Goal: Task Accomplishment & Management: Complete application form

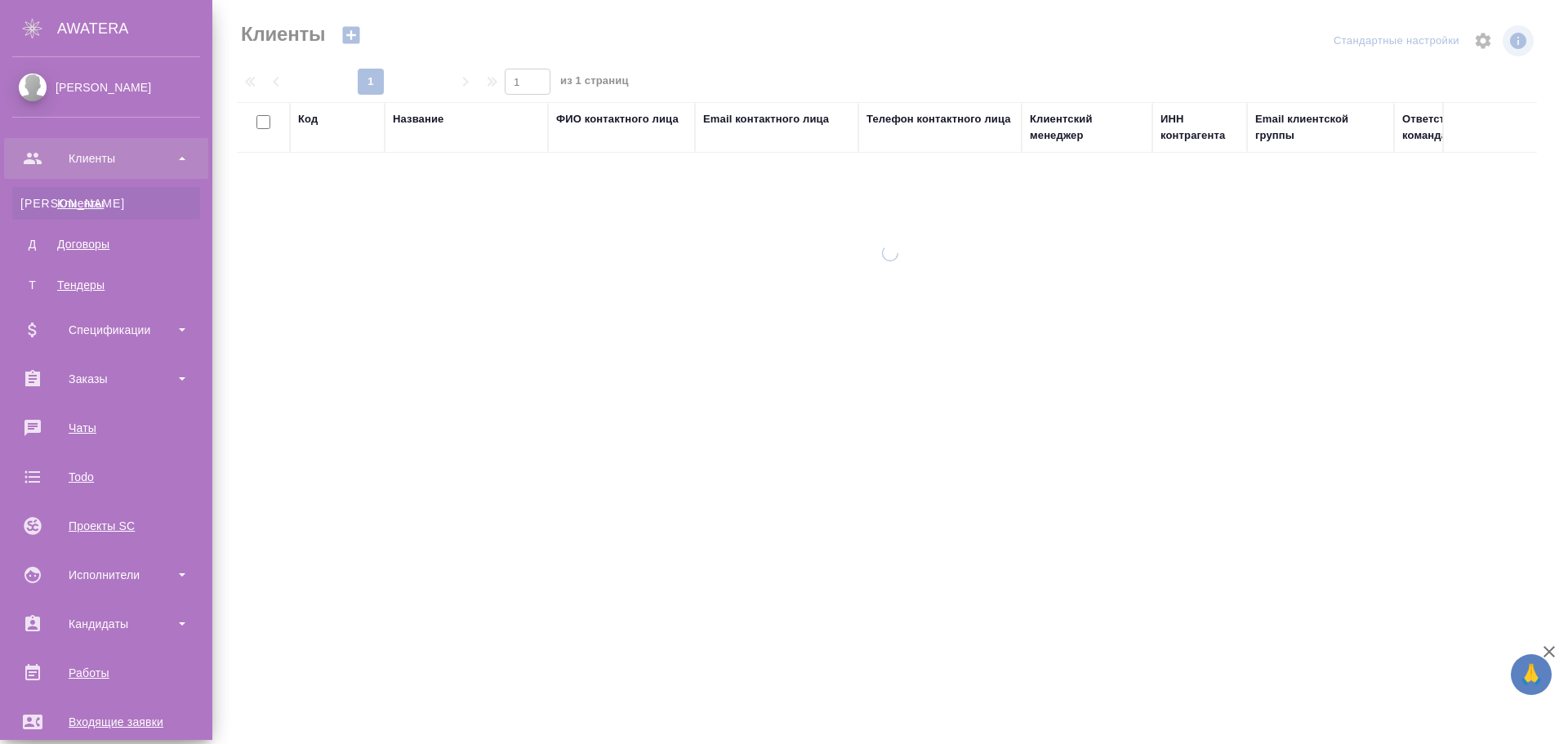
select select "RU"
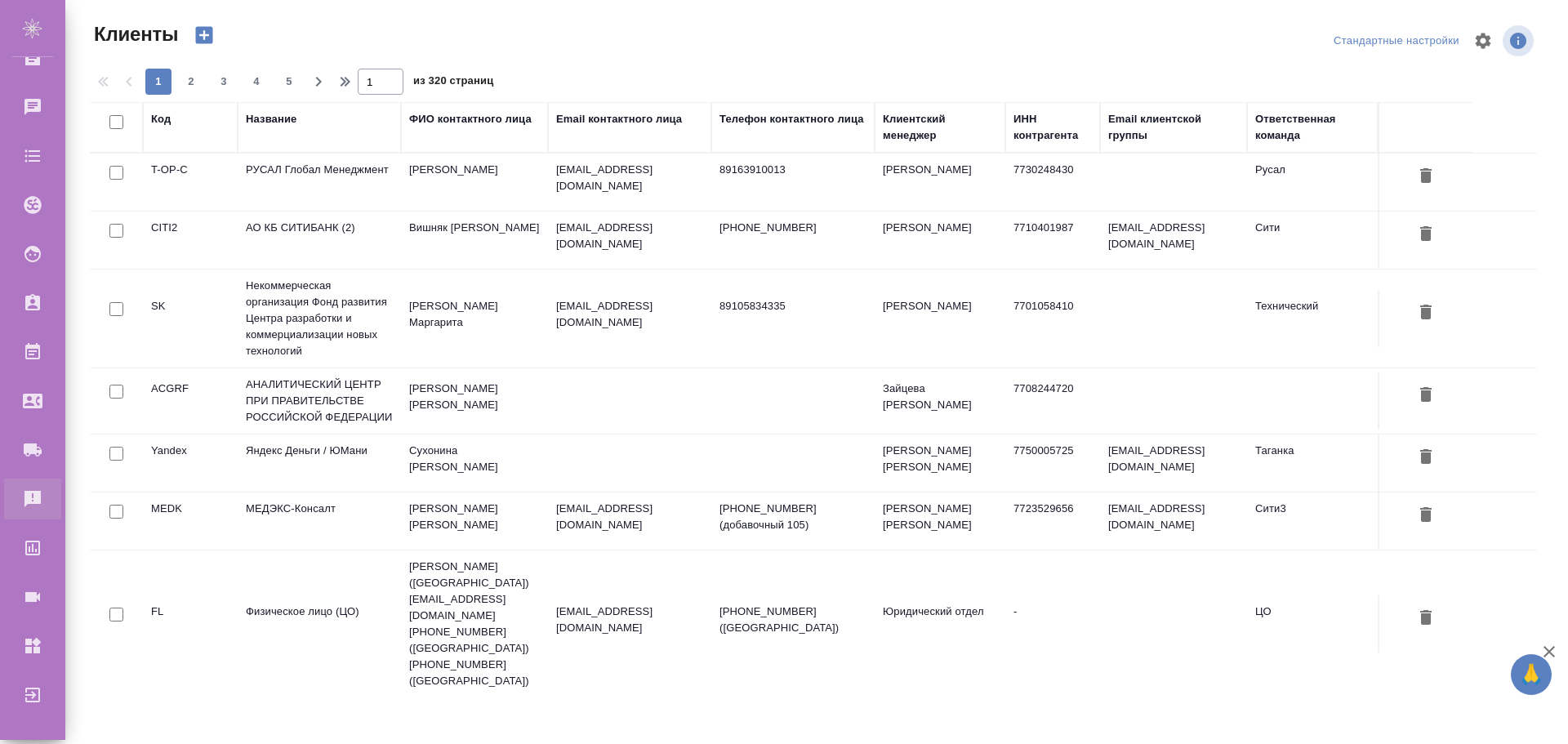
click at [33, 491] on div "Рекламации" at bounding box center [12, 499] width 41 height 25
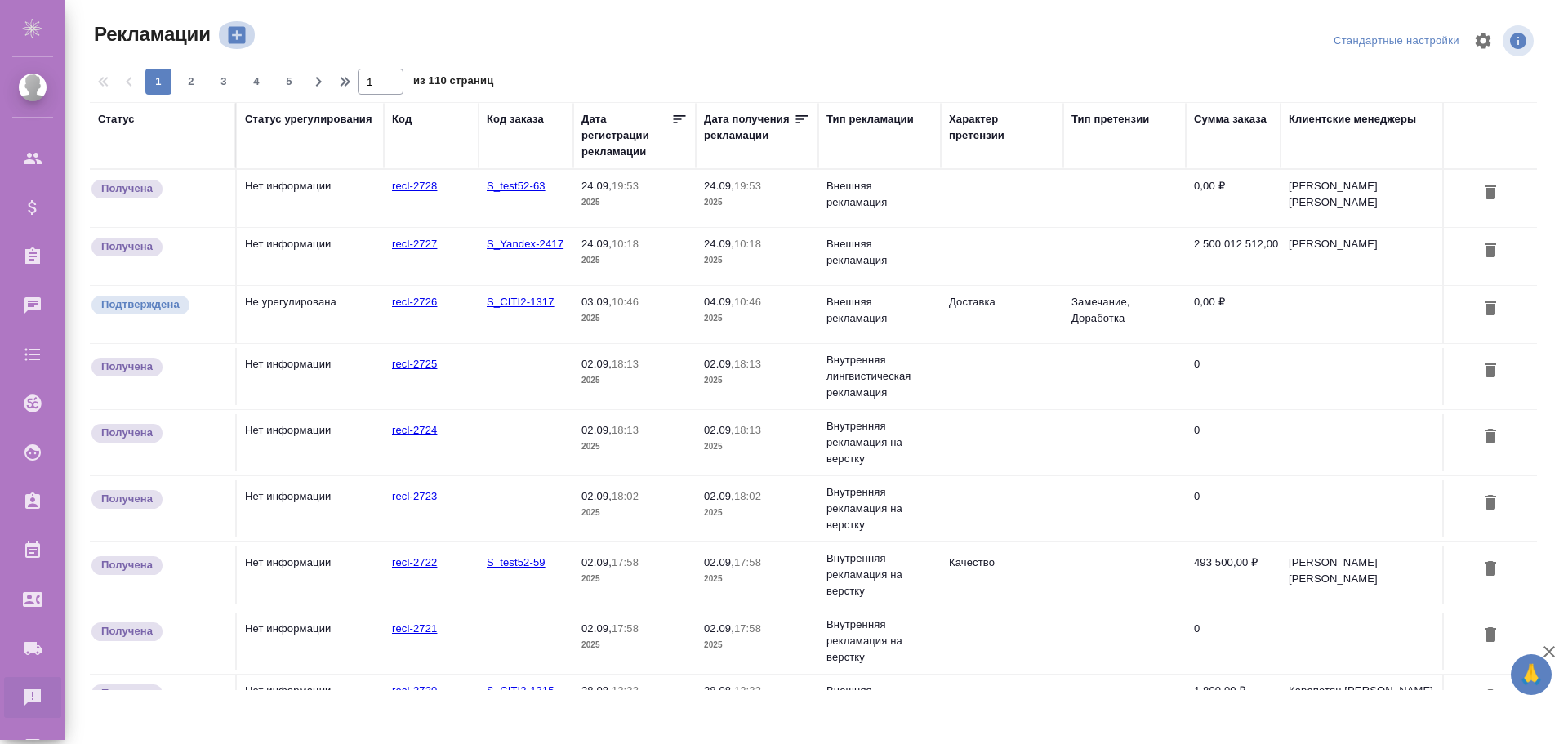
click at [234, 34] on icon "button" at bounding box center [237, 35] width 23 height 23
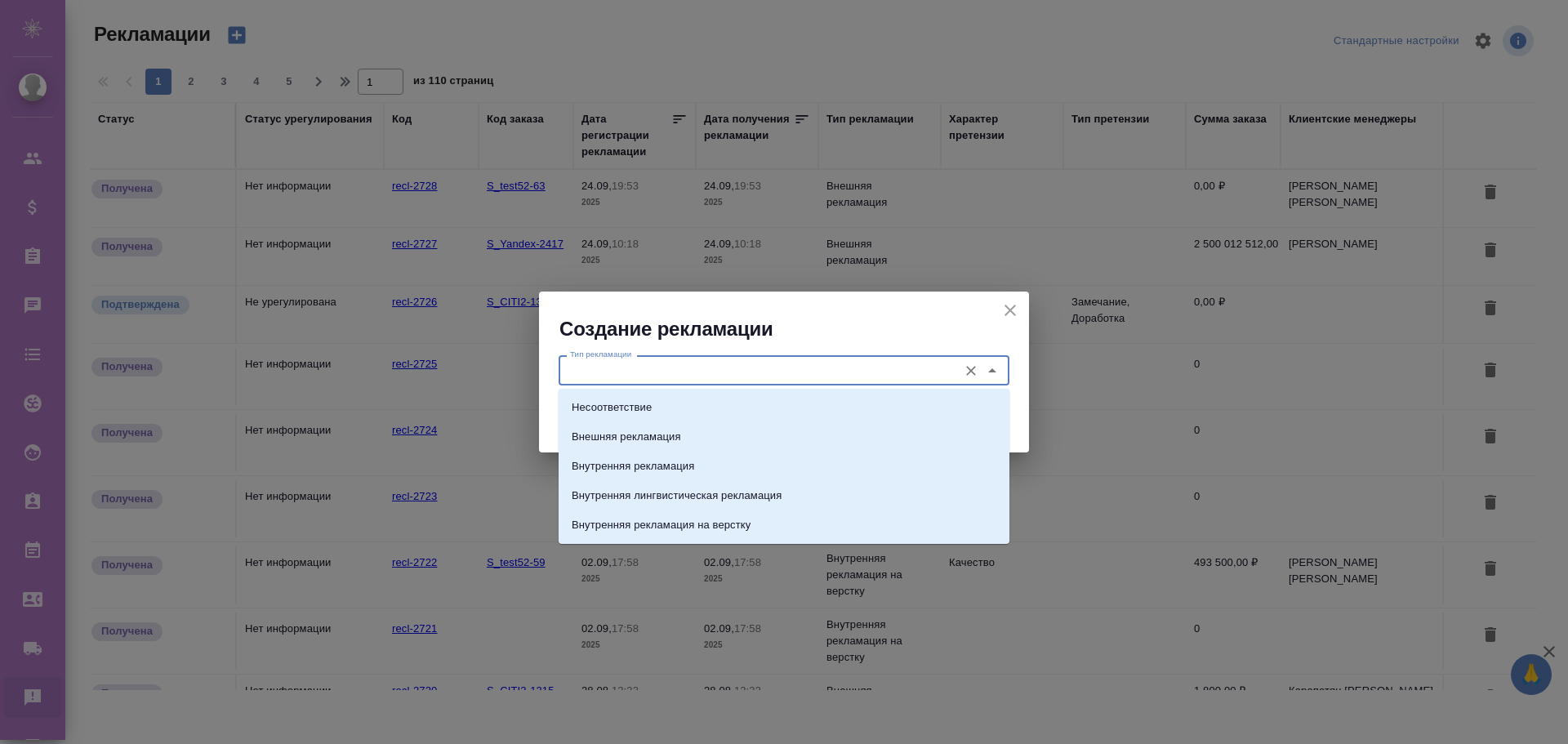
click at [729, 372] on input "Тип рекламации" at bounding box center [756, 370] width 386 height 20
click at [648, 424] on li "Внешняя рекламация" at bounding box center [784, 437] width 451 height 29
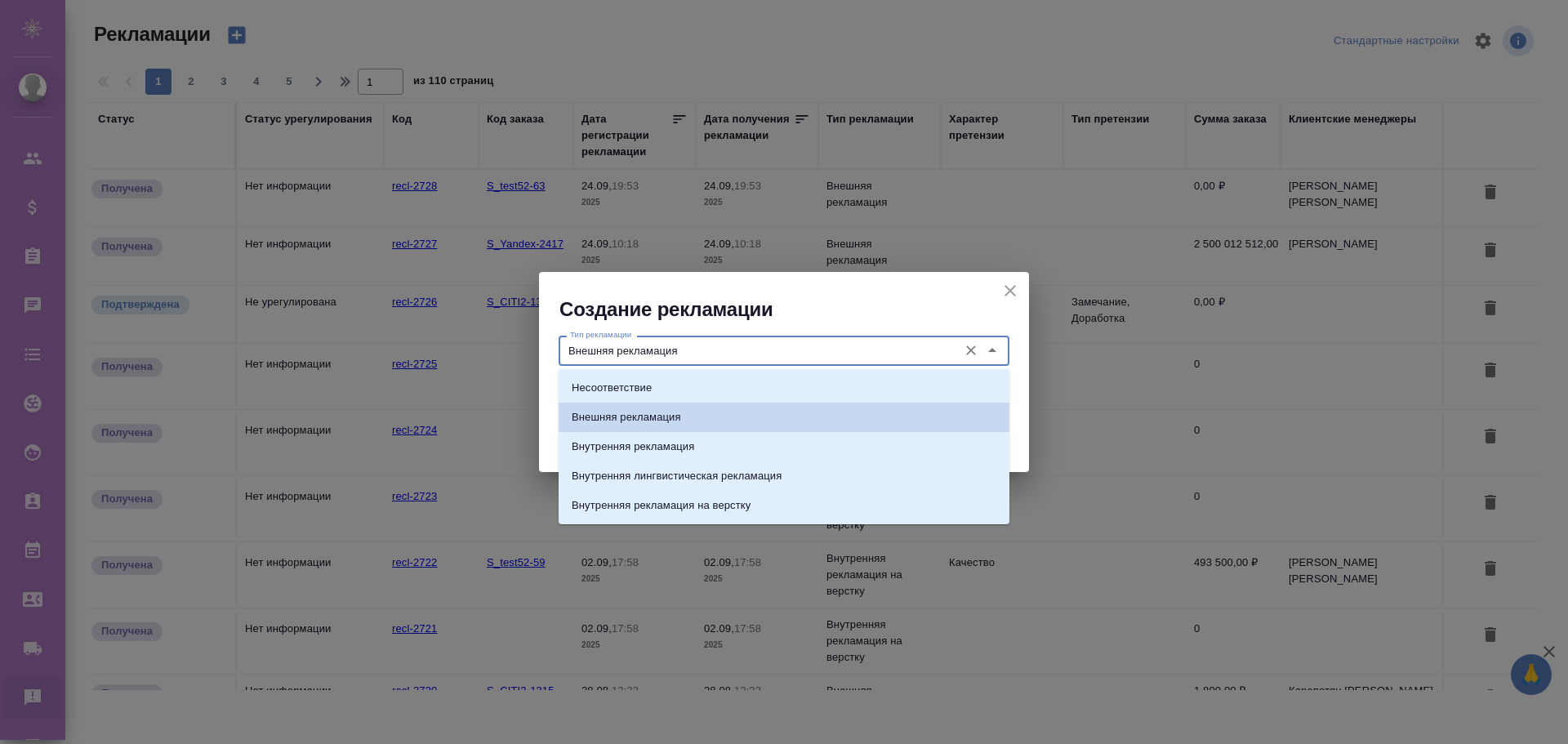
click at [689, 347] on input "Внешняя рекламация" at bounding box center [756, 350] width 386 height 20
click at [659, 446] on p "Внутренняя рекламация" at bounding box center [632, 447] width 122 height 16
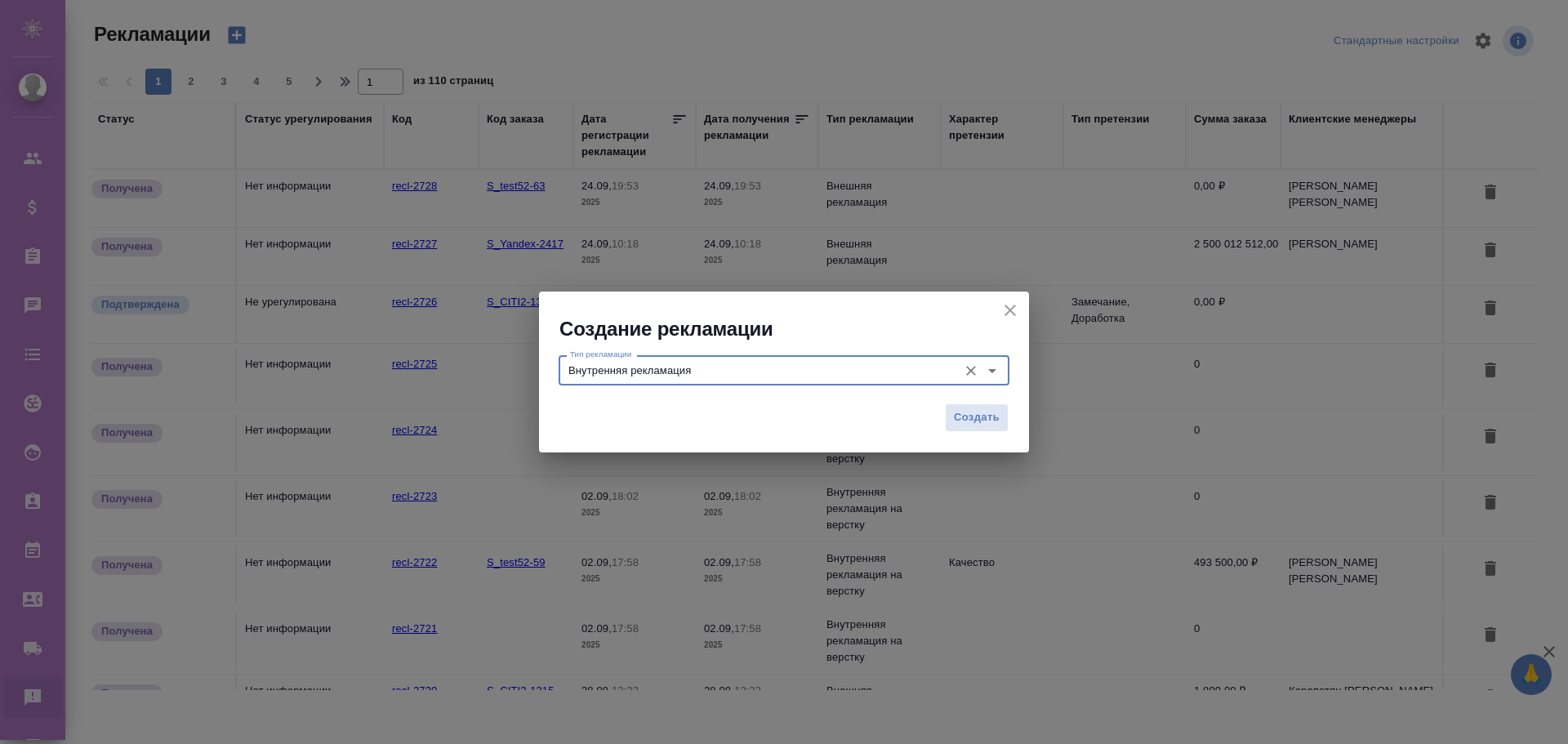
click at [718, 369] on input "Внутренняя рекламация" at bounding box center [756, 370] width 386 height 20
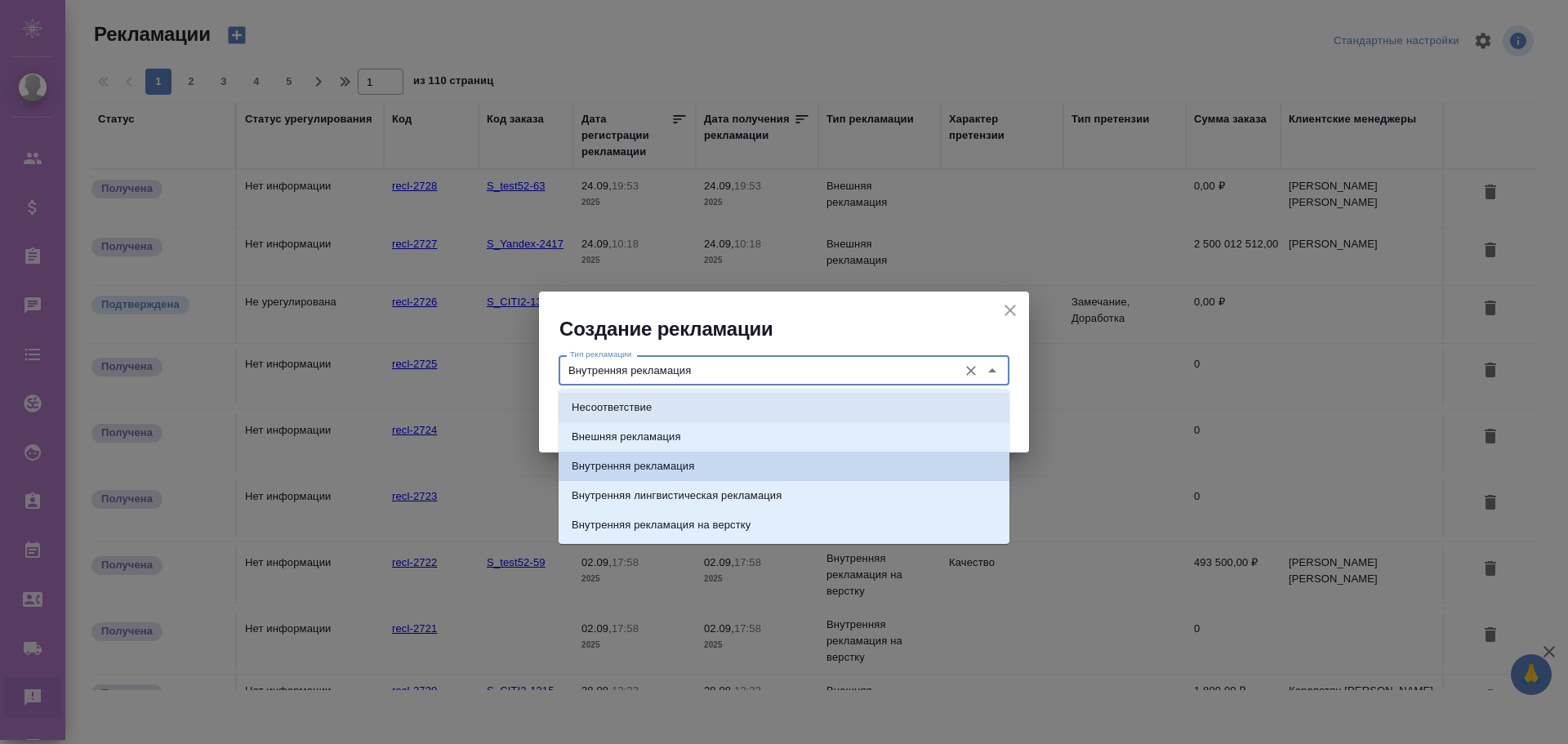
click at [663, 402] on li "Несоответствие" at bounding box center [784, 407] width 451 height 29
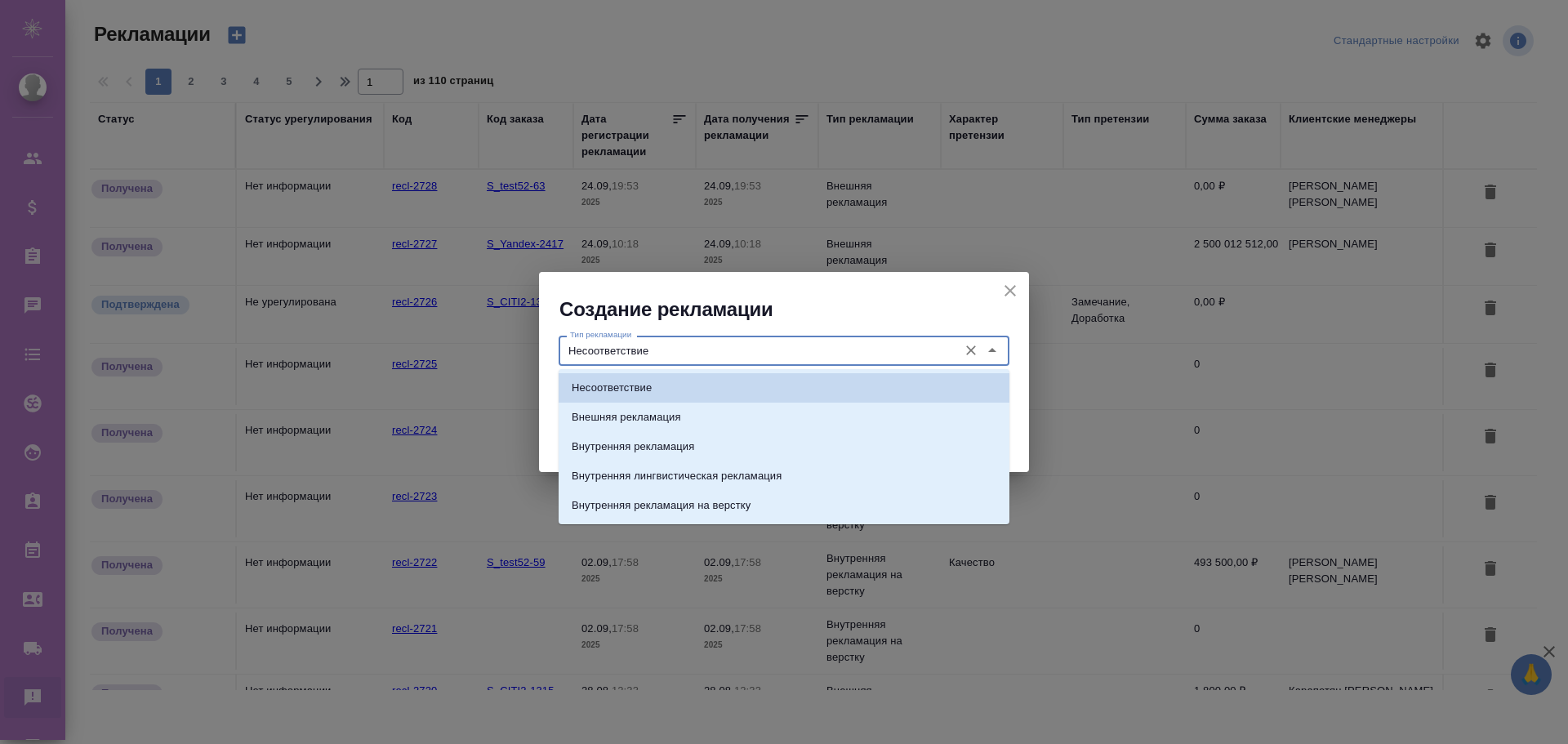
click at [698, 352] on input "Несоответствие" at bounding box center [756, 350] width 386 height 20
click at [653, 421] on p "Внешняя рекламация" at bounding box center [626, 417] width 110 height 16
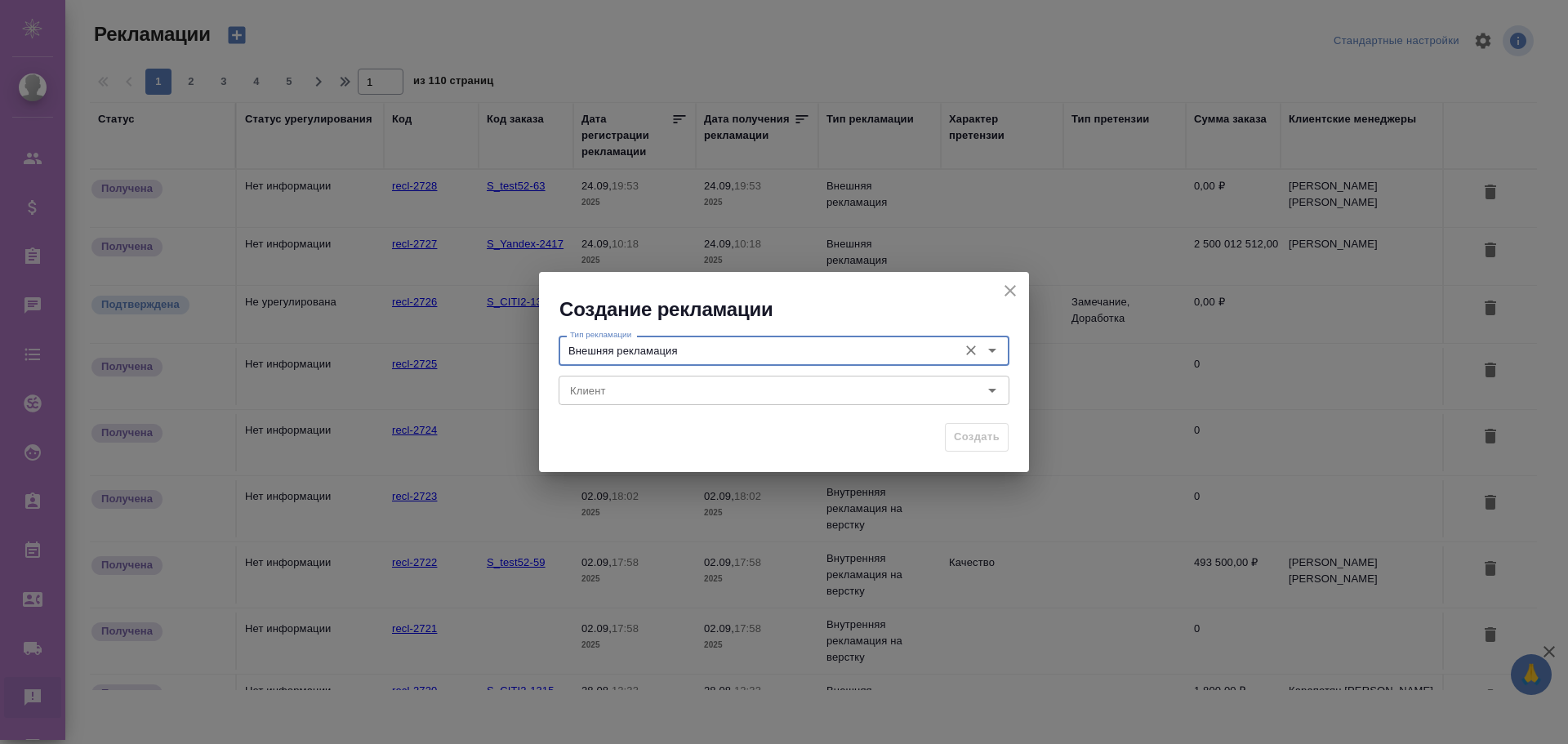
click at [698, 352] on input "Внешняя рекламация" at bounding box center [756, 350] width 386 height 20
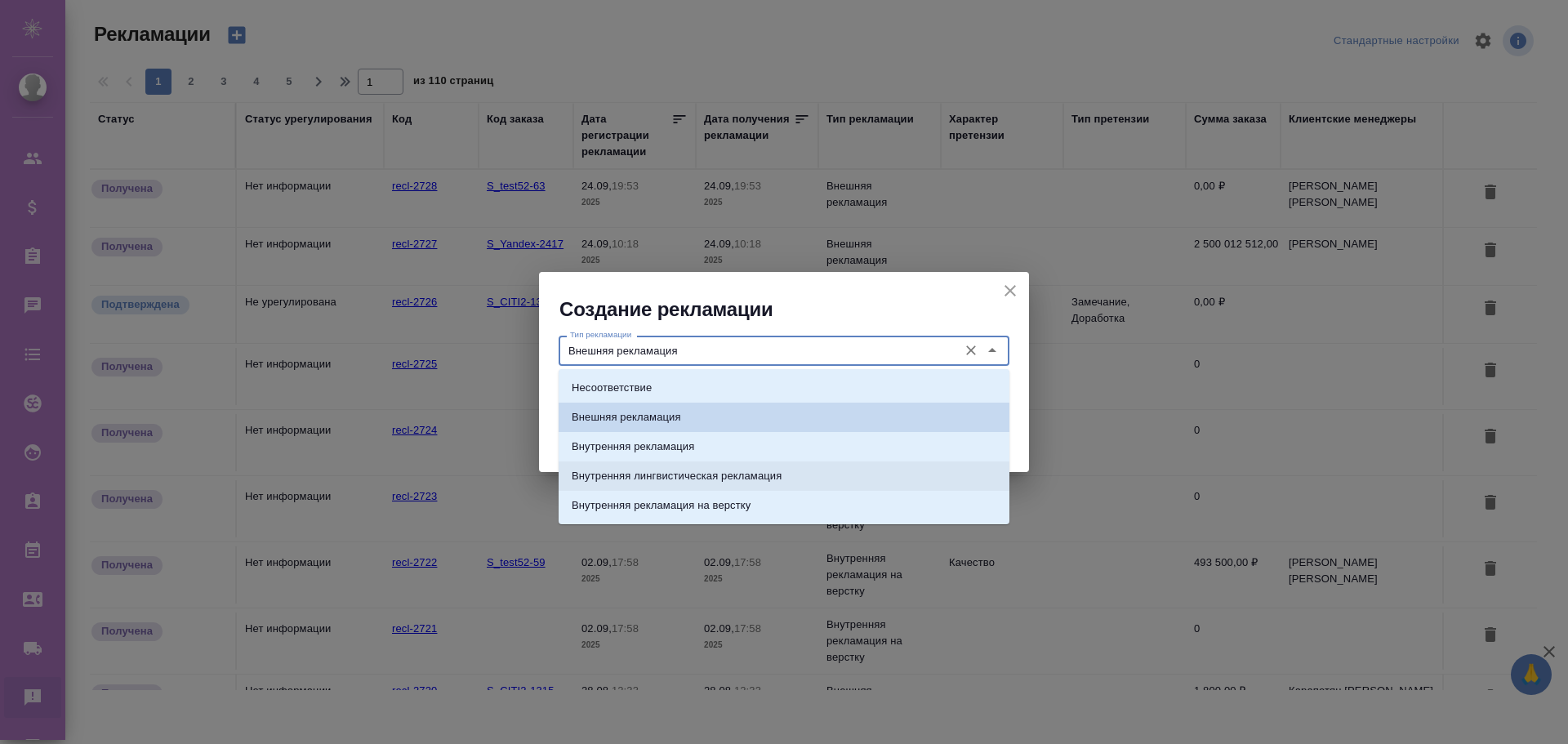
click at [675, 479] on p "Внутренняя лингвистическая рекламация" at bounding box center [676, 476] width 210 height 16
type input "Внутренняя лингвистическая рекламация"
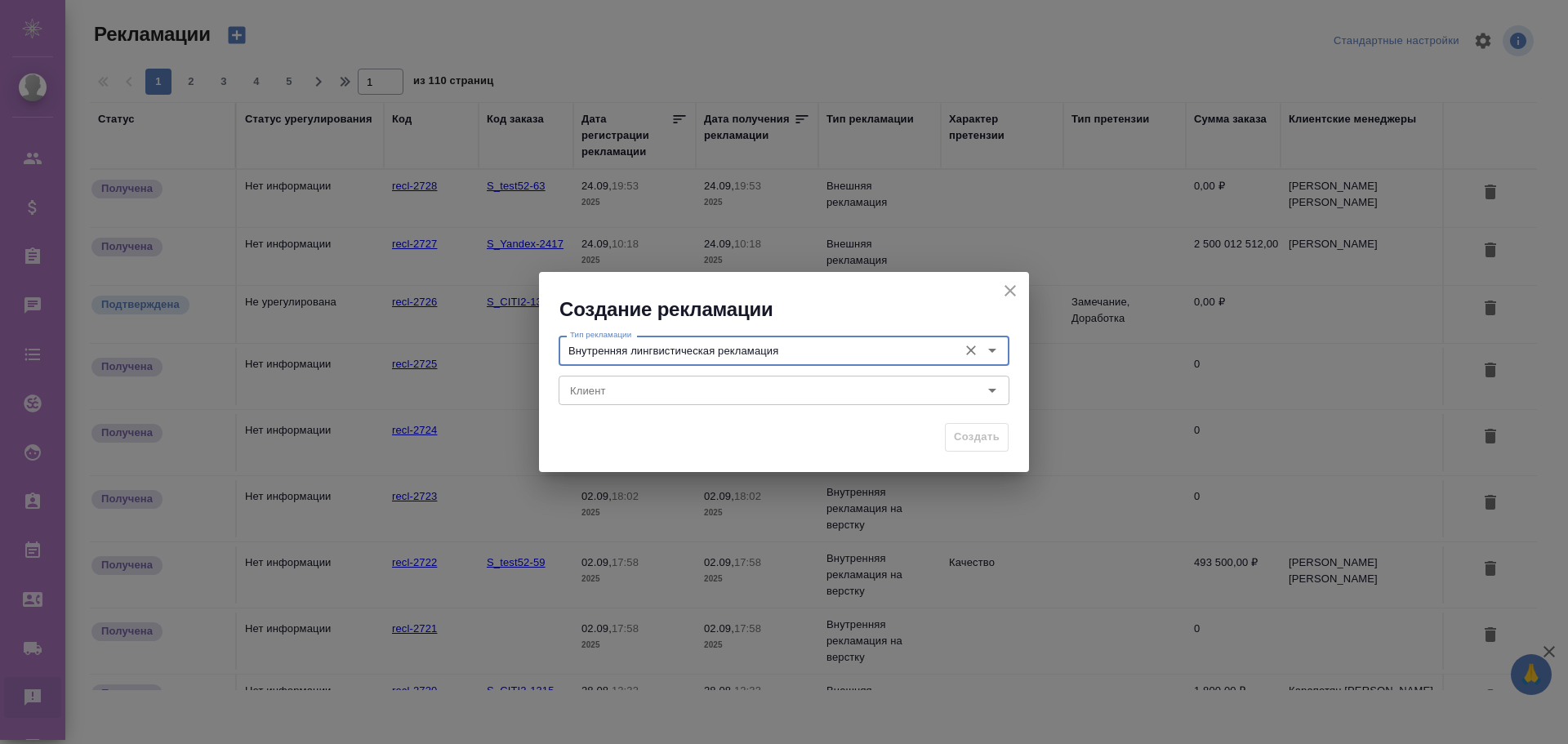
click at [975, 358] on icon "Очистить" at bounding box center [971, 350] width 16 height 16
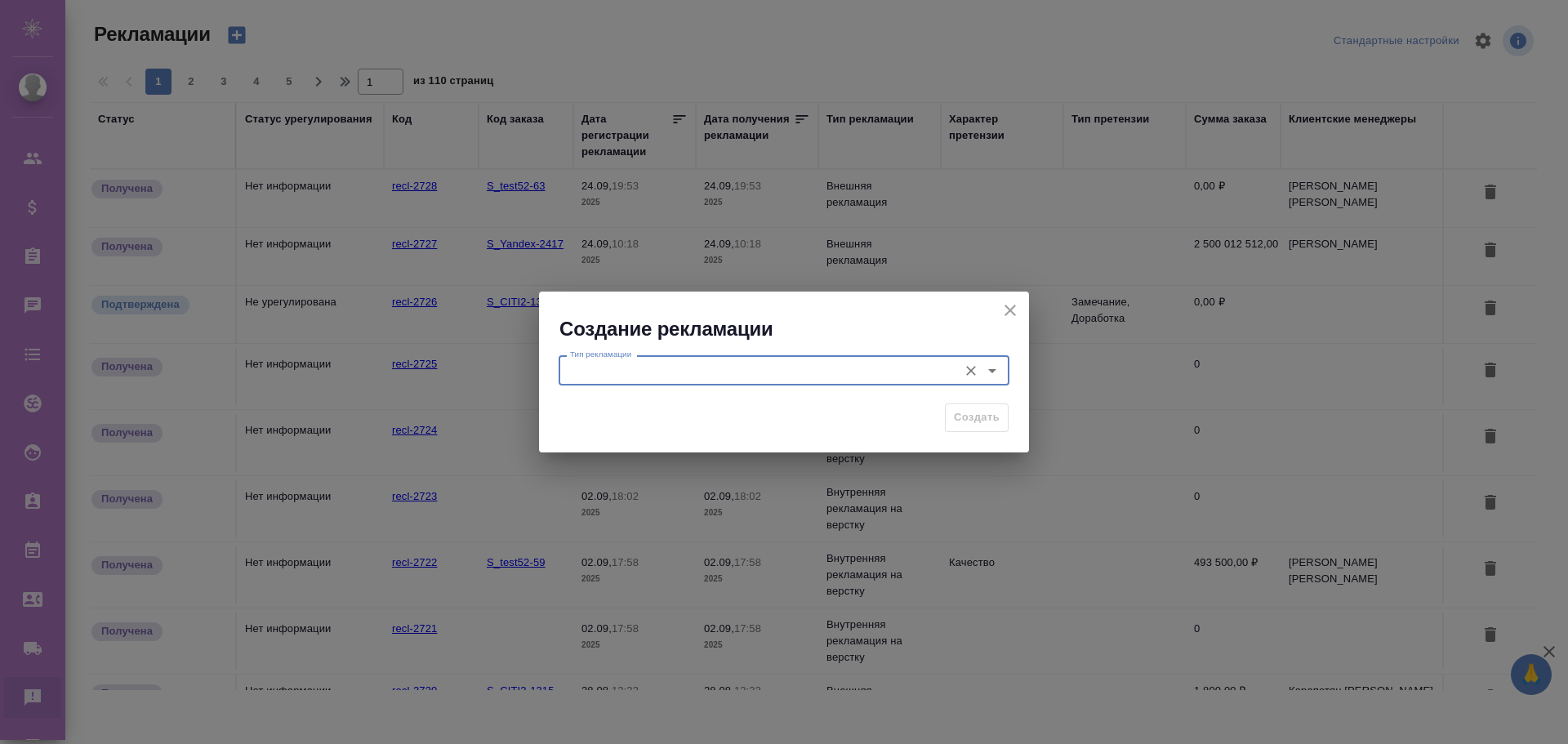
click at [746, 366] on input "Тип рекламации" at bounding box center [756, 370] width 386 height 20
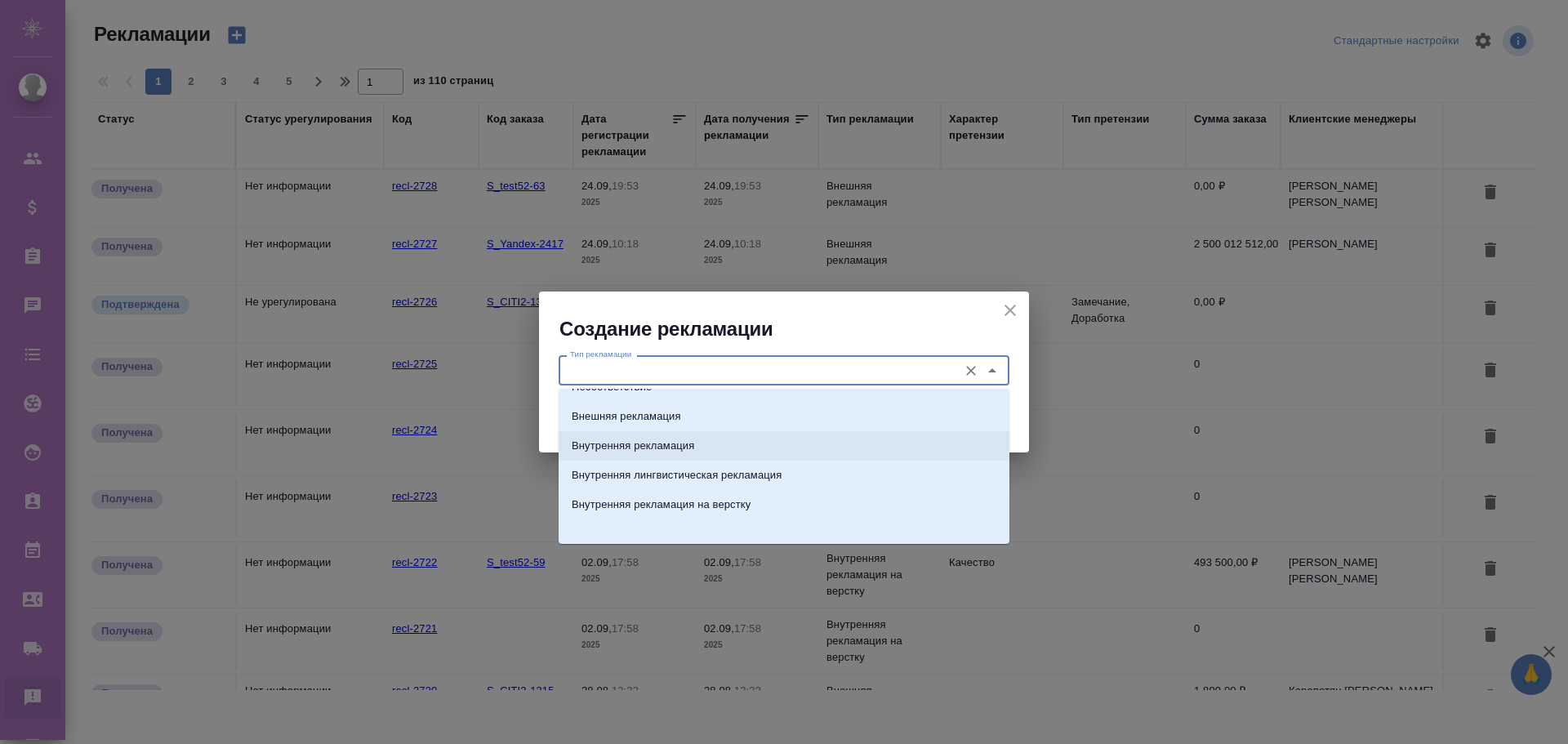
scroll to position [26, 0]
click at [1016, 313] on icon "close" at bounding box center [1010, 311] width 20 height 20
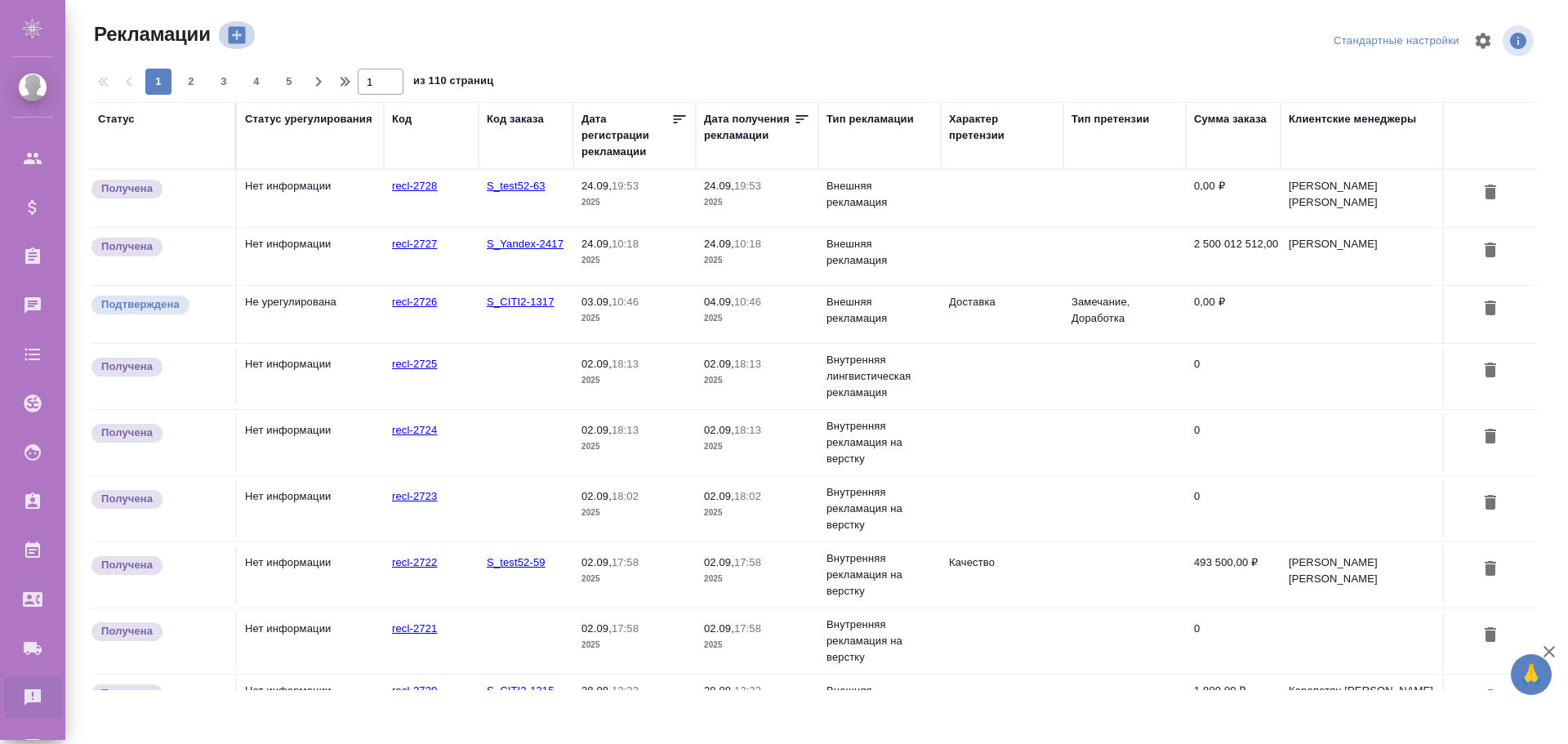
click at [232, 36] on icon "button" at bounding box center [237, 35] width 23 height 23
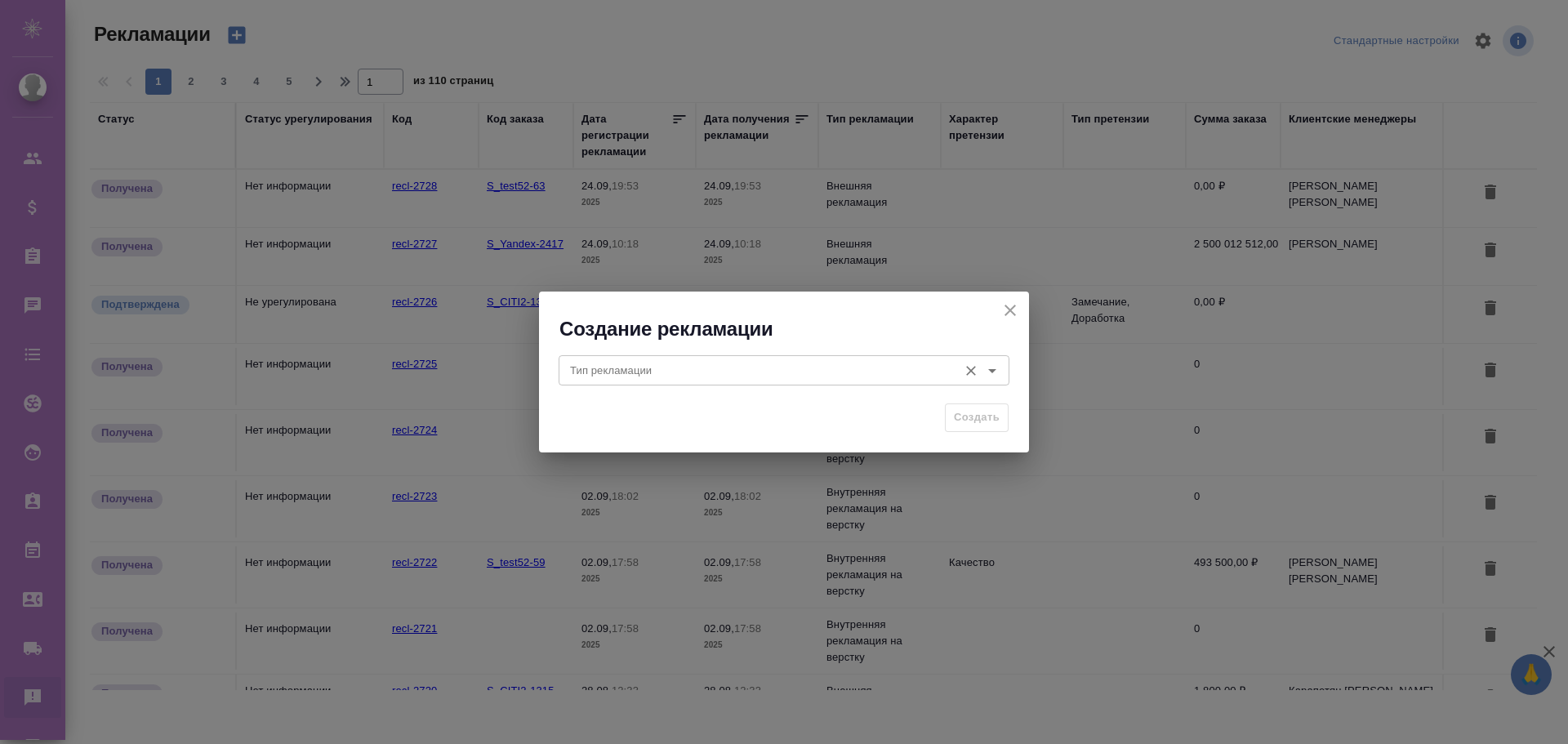
click at [897, 370] on input "Тип рекламации" at bounding box center [756, 370] width 386 height 20
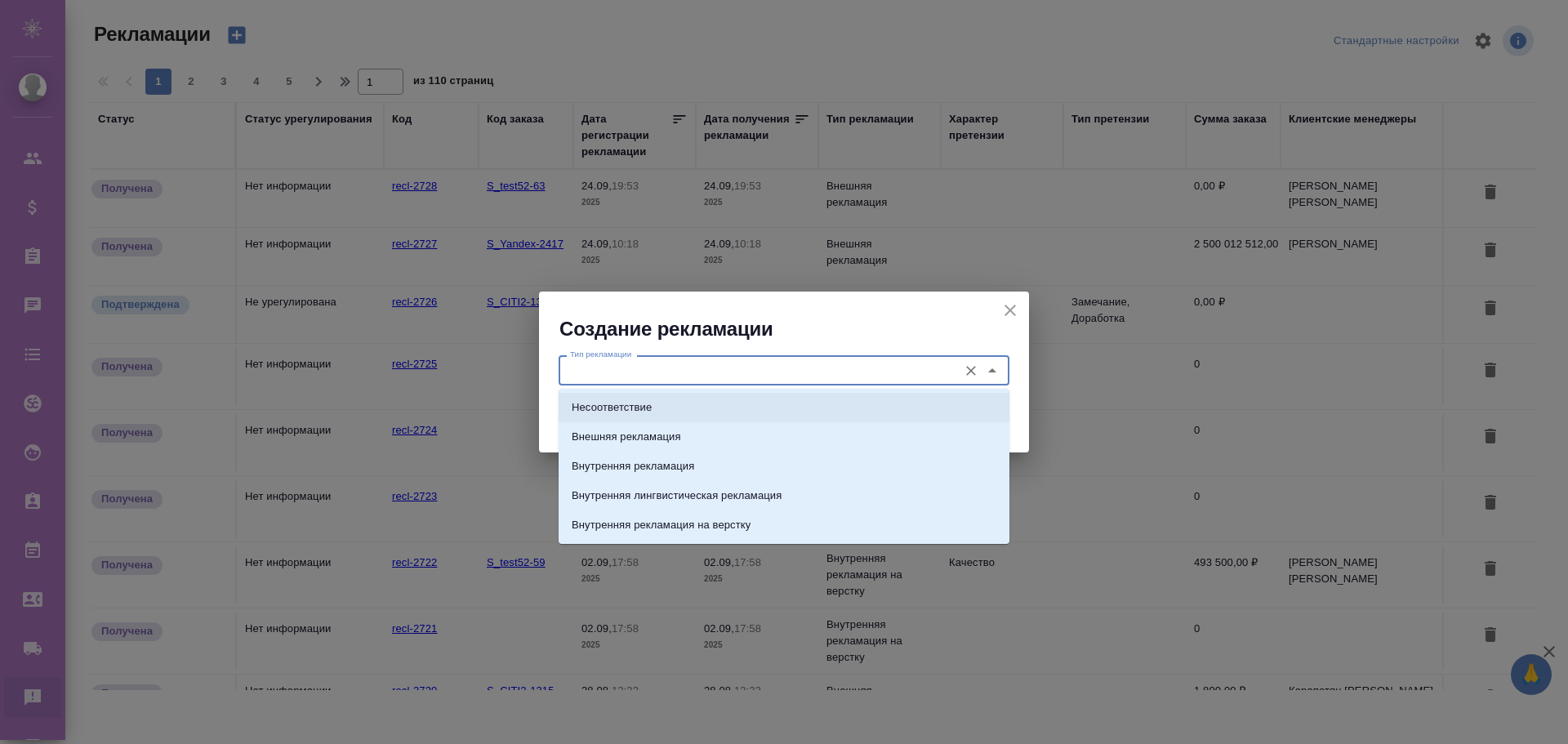
click at [659, 408] on li "Несоответствие" at bounding box center [784, 407] width 451 height 29
type input "Несоответствие"
